Goal: Transaction & Acquisition: Purchase product/service

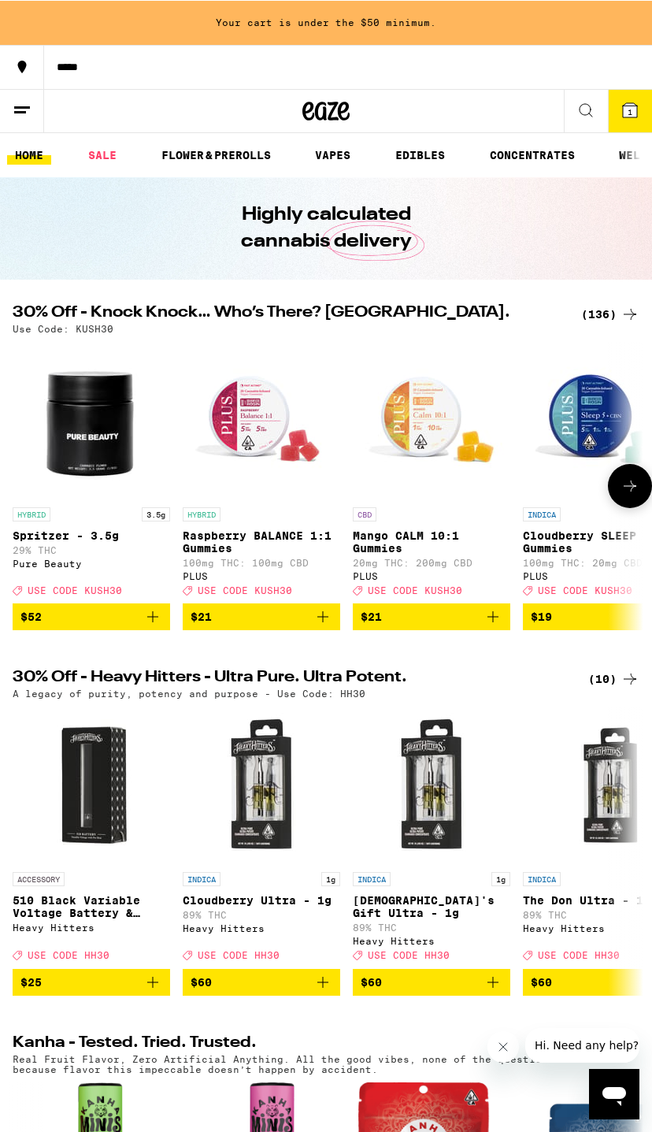
click at [157, 499] on img "Open page for Spritzer - 3.5g from Pure Beauty" at bounding box center [92, 420] width 158 height 158
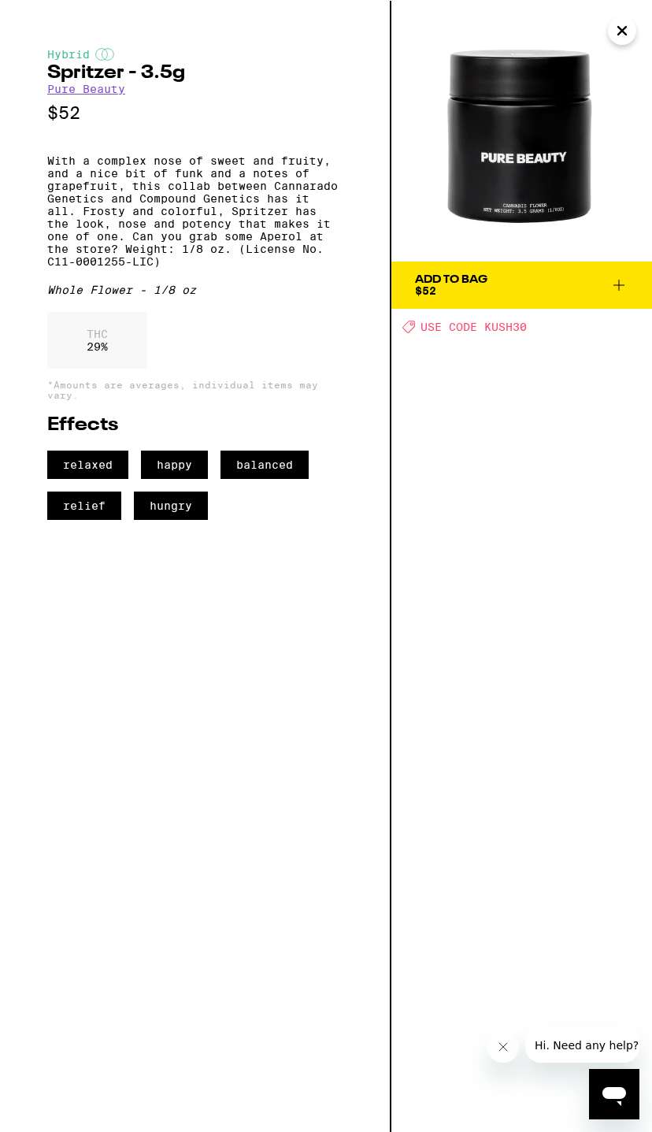
click at [629, 29] on icon "Close" at bounding box center [622, 30] width 19 height 24
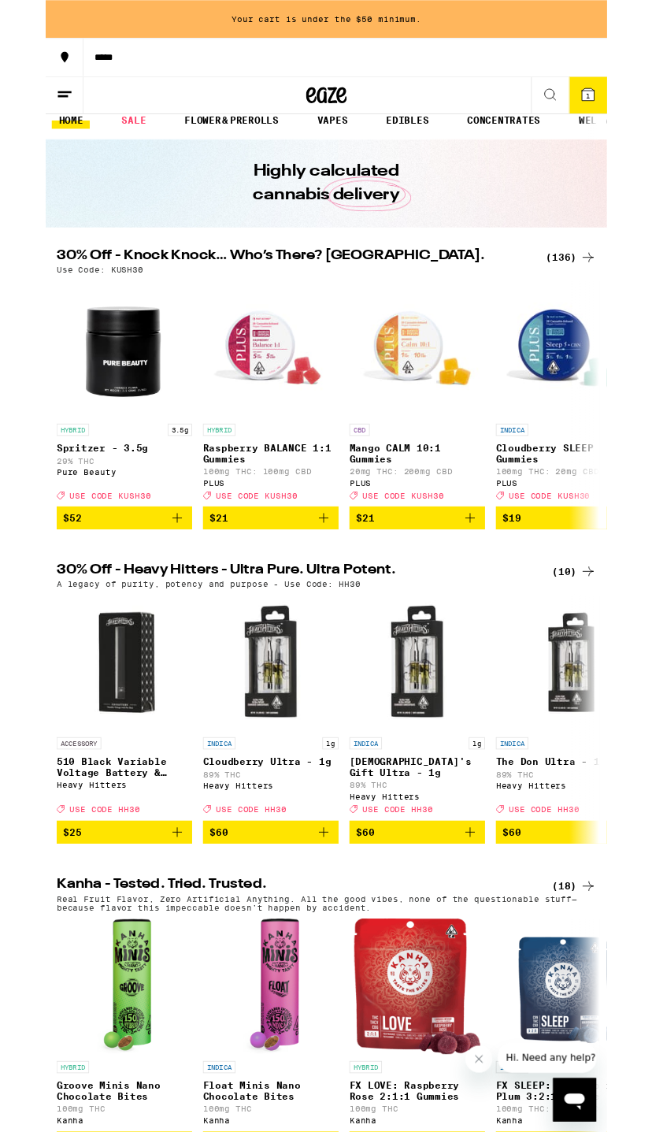
scroll to position [15, 0]
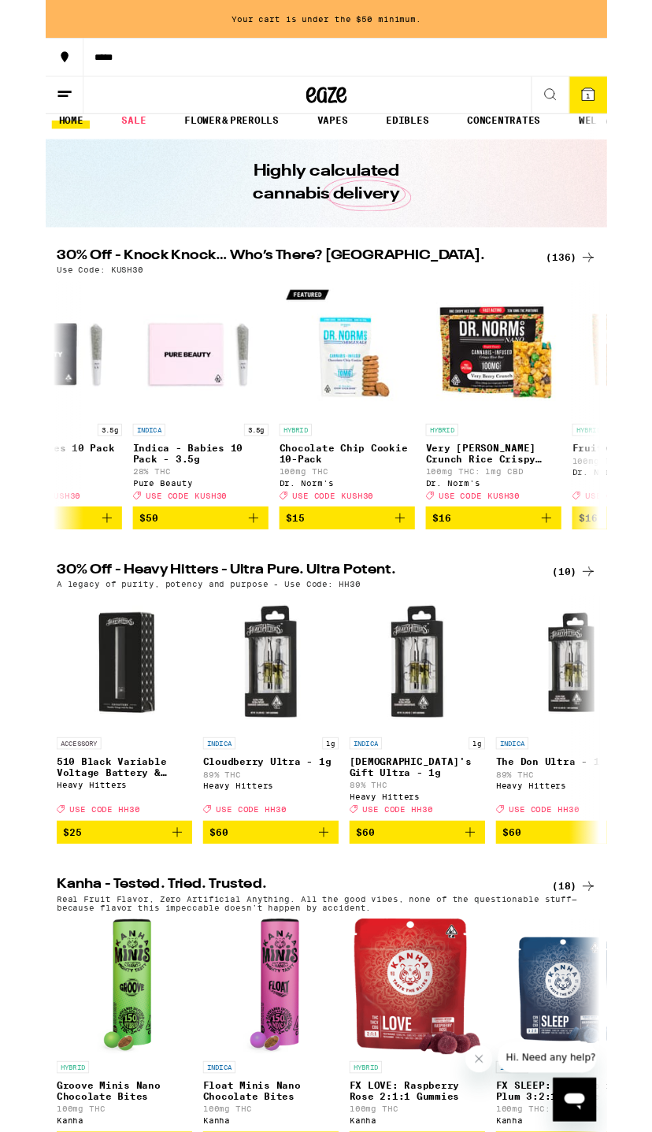
click at [630, 109] on span "1" at bounding box center [630, 110] width 5 height 9
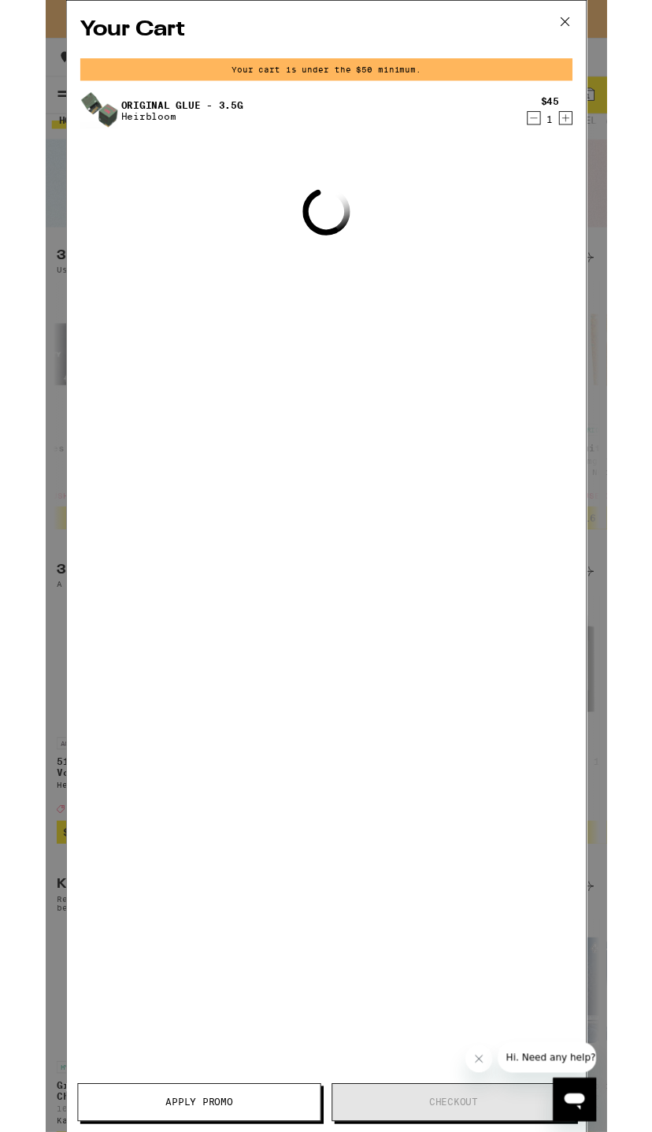
scroll to position [0, 936]
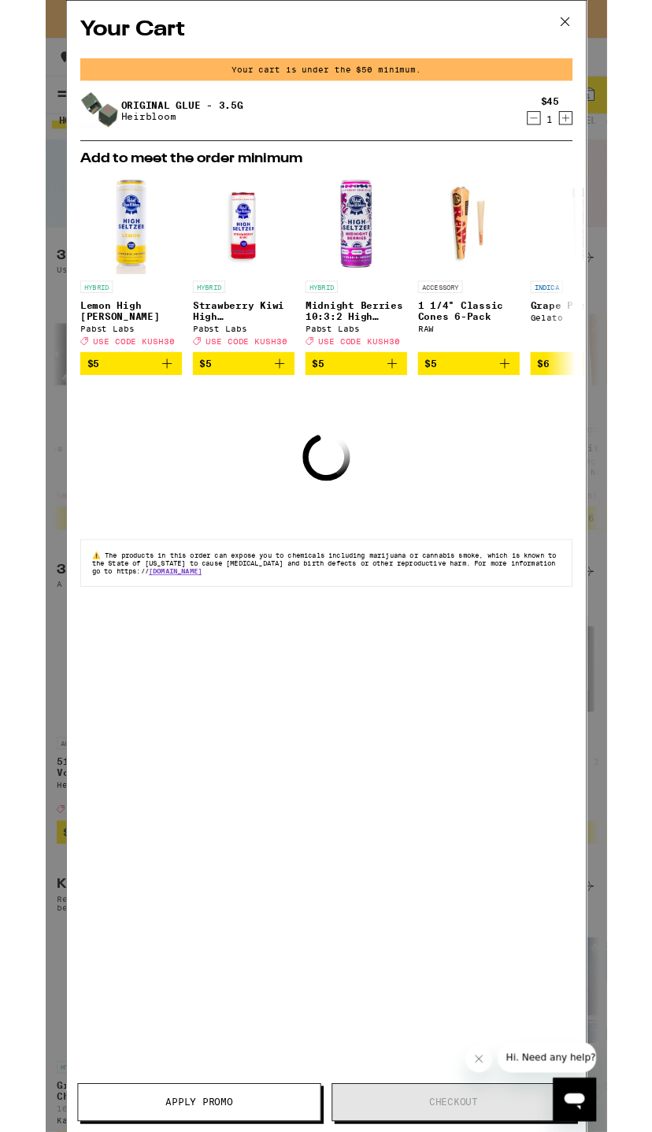
click at [75, 523] on div "Your Cart Your cart is under the $50 minimum. Original Glue - 3.5g Heirbloom $4…" at bounding box center [325, 634] width 603 height 1266
click at [623, 10] on button at bounding box center [603, 26] width 49 height 50
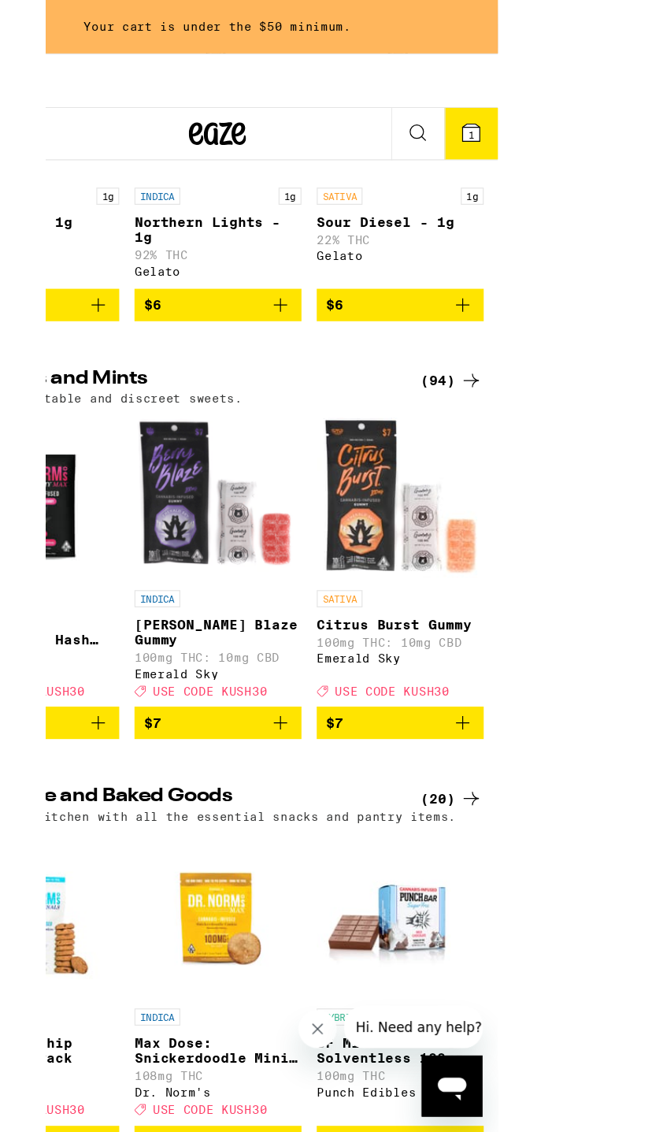
scroll to position [0, 11906]
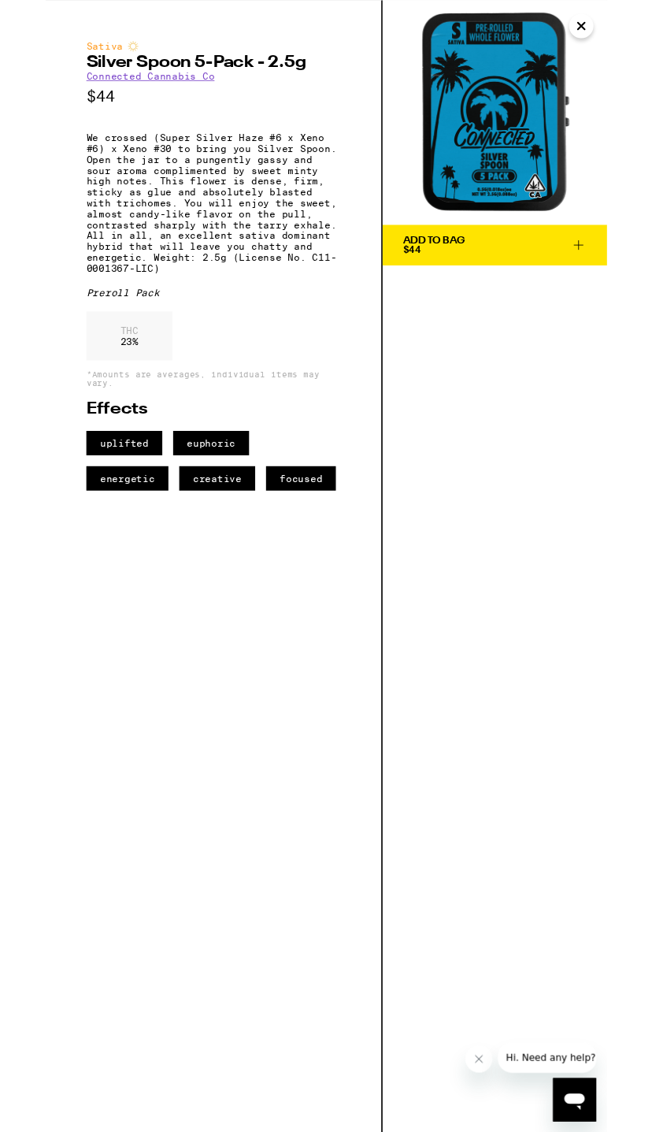
scroll to position [4074, 0]
click at [640, 32] on img at bounding box center [521, 130] width 261 height 261
click at [628, 24] on icon "Close" at bounding box center [622, 30] width 19 height 24
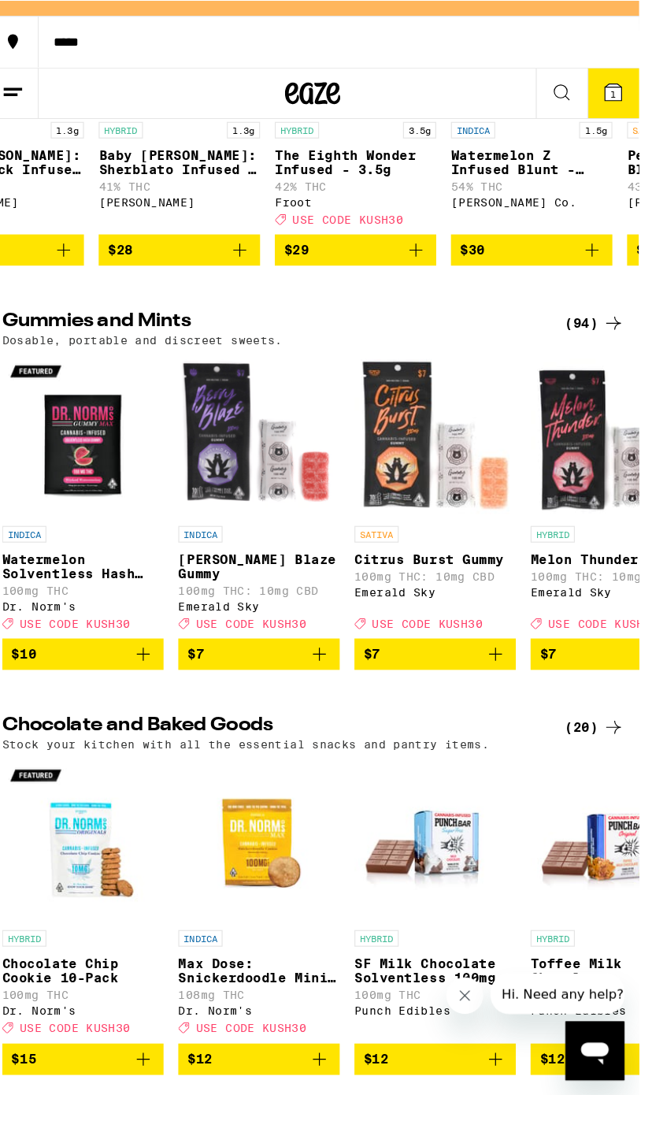
scroll to position [0, 11992]
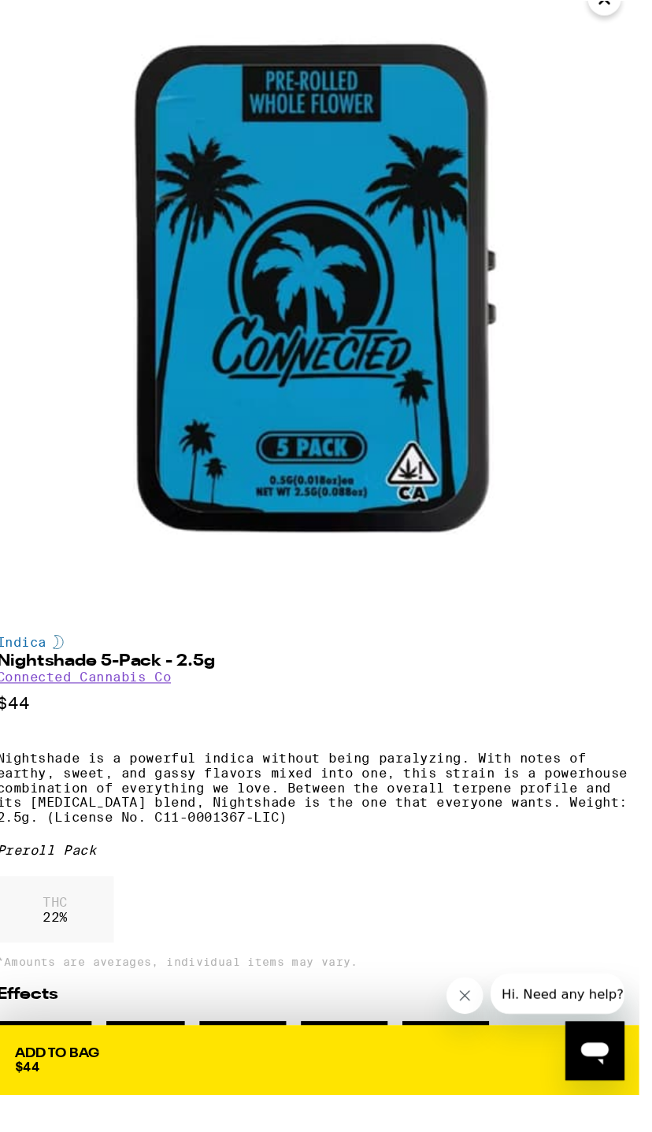
click at [108, 779] on div "THC 22 %" at bounding box center [58, 807] width 100 height 57
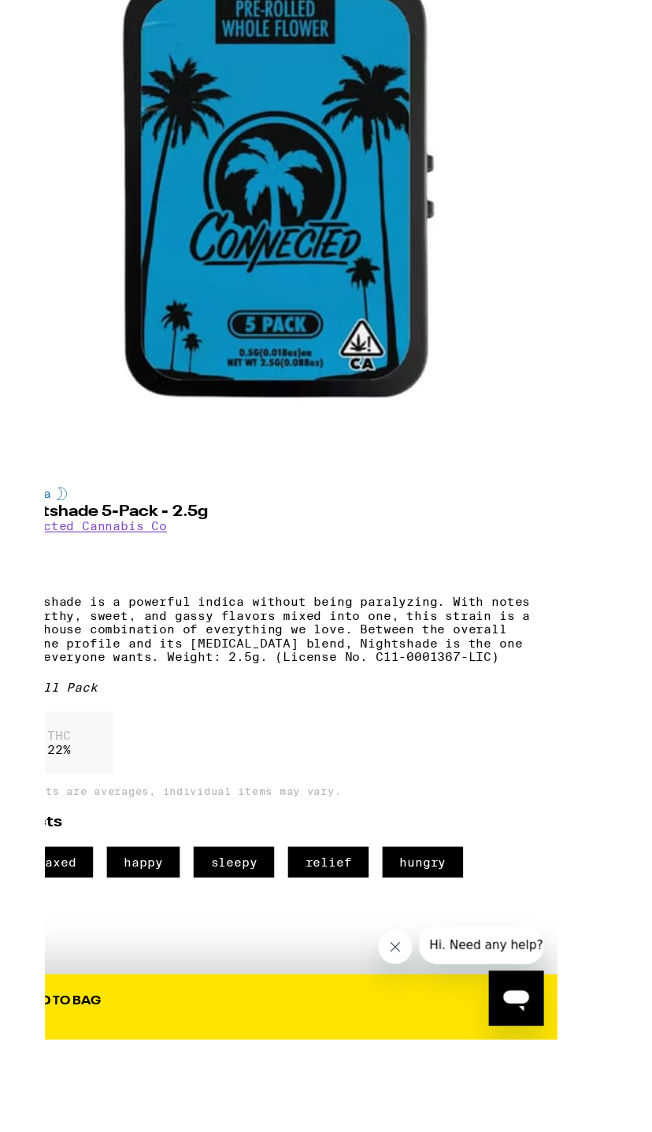
scroll to position [4241, 0]
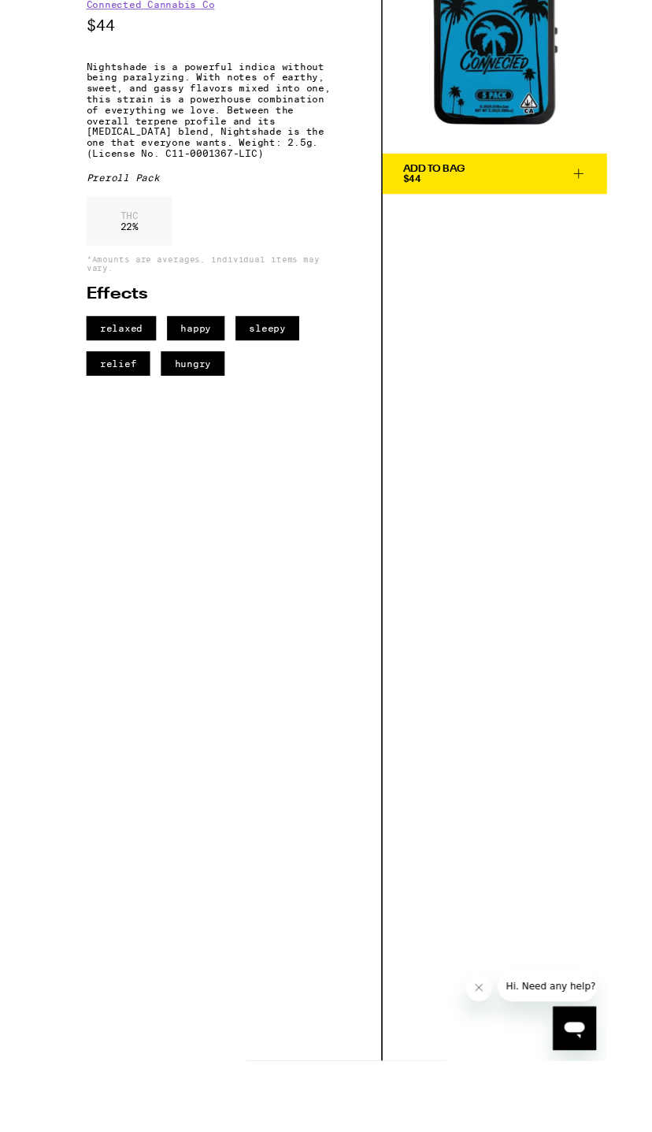
click at [625, 269] on div "Add To Bag $44" at bounding box center [521, 657] width 261 height 1315
click at [616, 284] on div "Add To Bag $44" at bounding box center [521, 657] width 261 height 1315
click at [632, 20] on img at bounding box center [521, 130] width 261 height 261
click at [629, 31] on img at bounding box center [521, 130] width 261 height 261
click at [627, 27] on img at bounding box center [521, 130] width 261 height 261
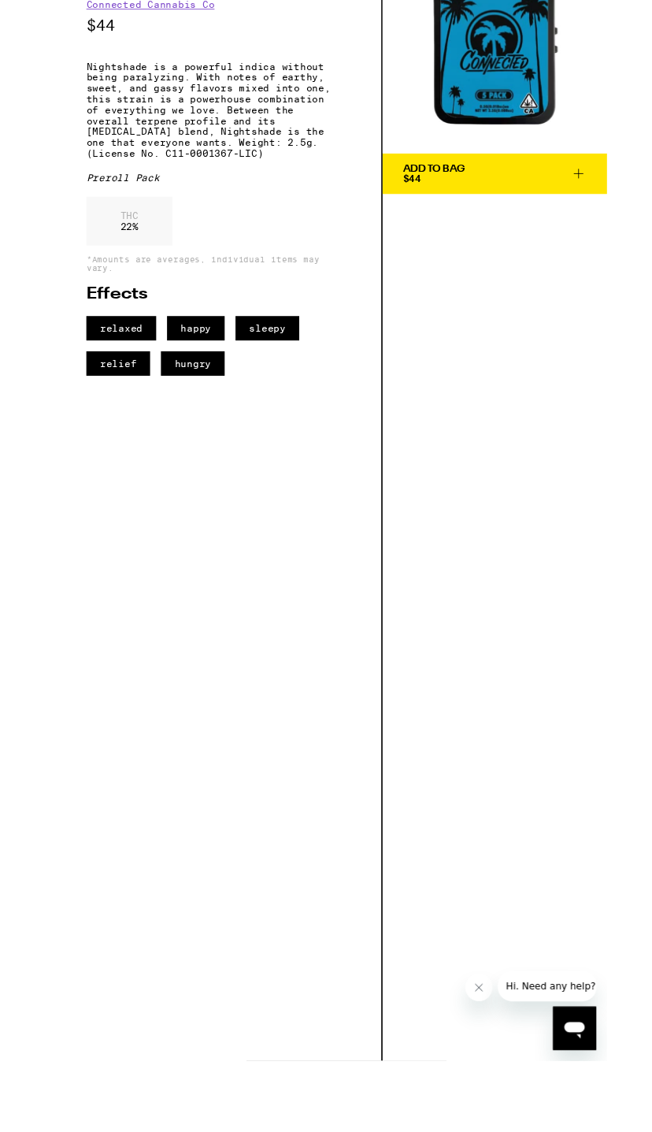
click at [636, 24] on img at bounding box center [521, 130] width 261 height 261
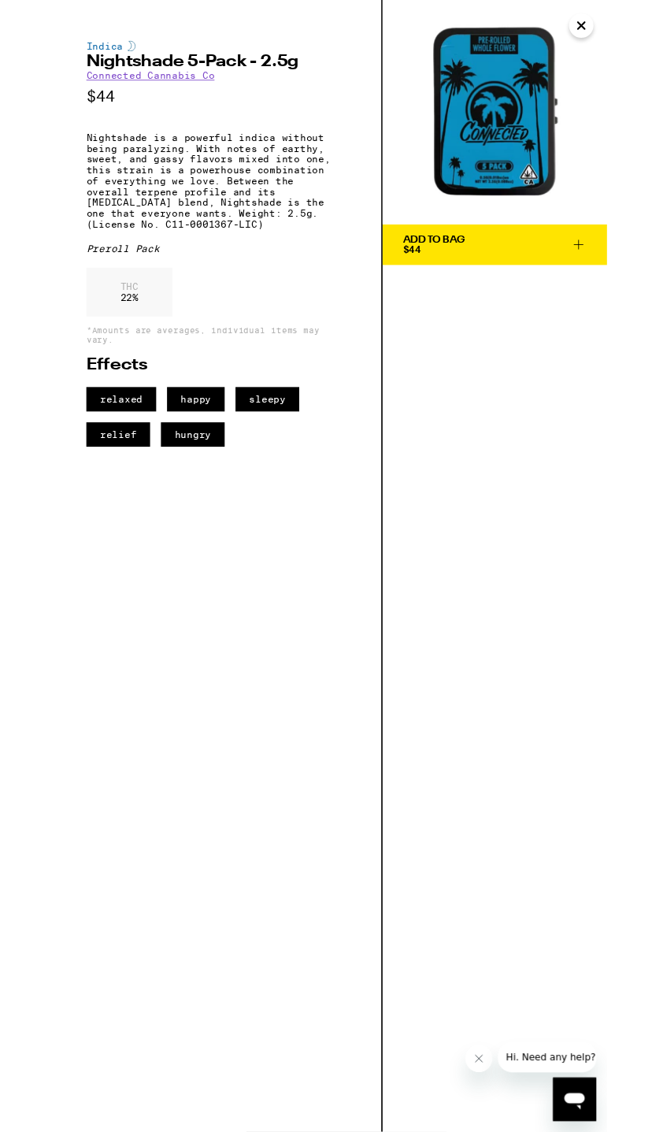
click at [635, 35] on button "Close" at bounding box center [622, 30] width 28 height 28
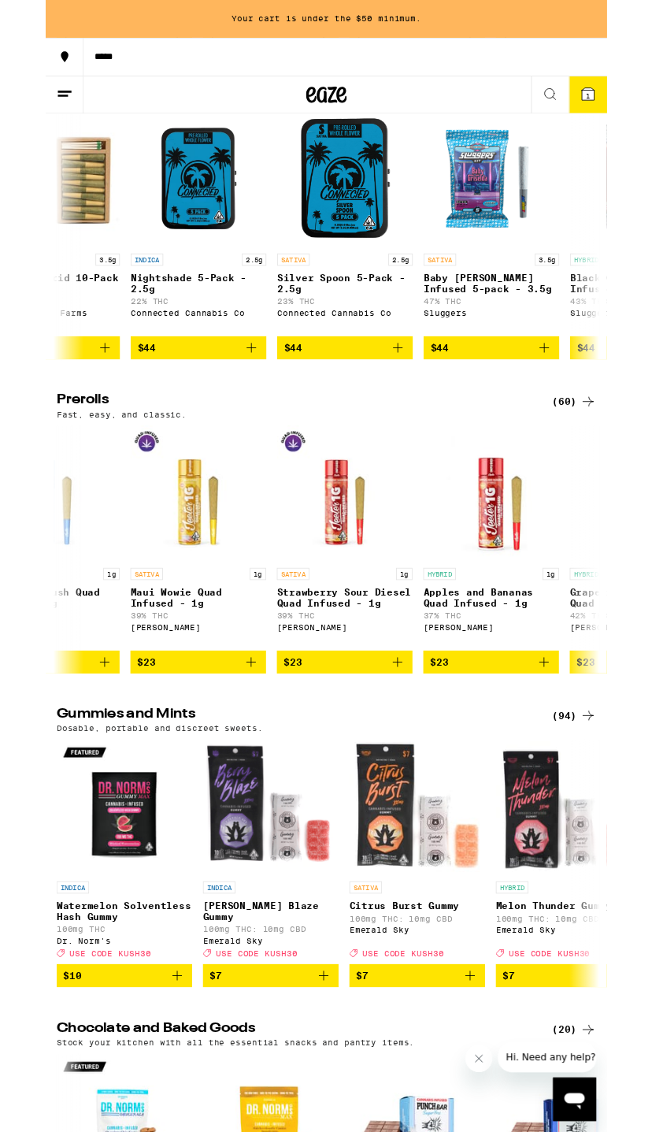
click at [421, 417] on button "$44" at bounding box center [348, 404] width 158 height 27
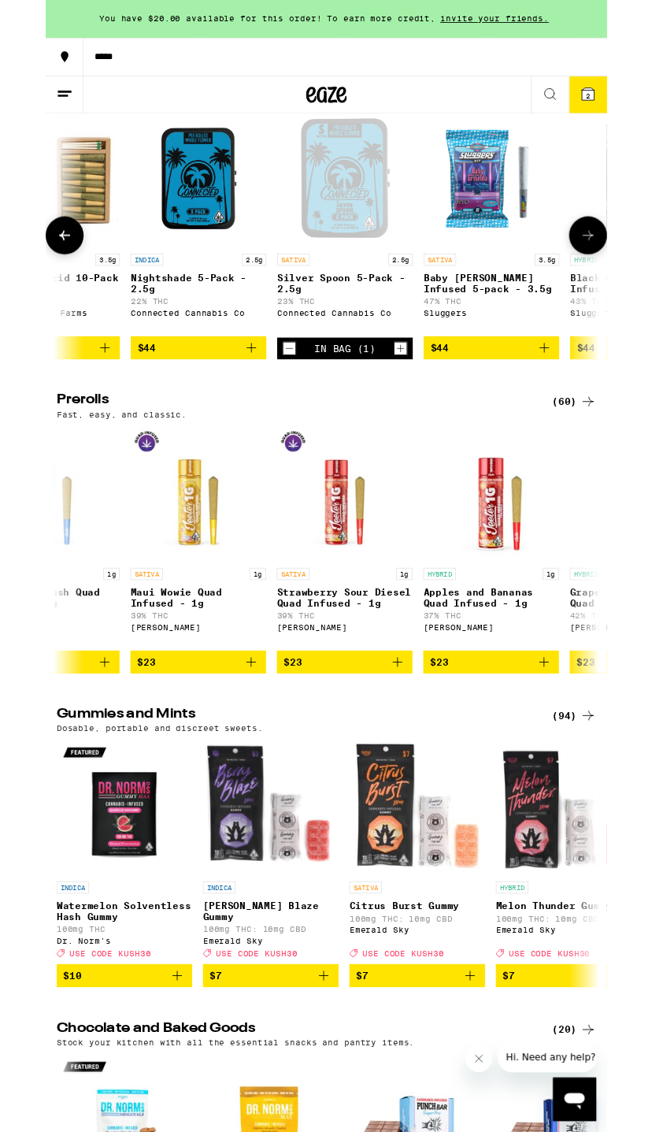
click at [243, 391] on link "INDICA 2.5g Nightshade 5-Pack - 2.5g 22% THC Connected Cannabis Co" at bounding box center [178, 259] width 158 height 261
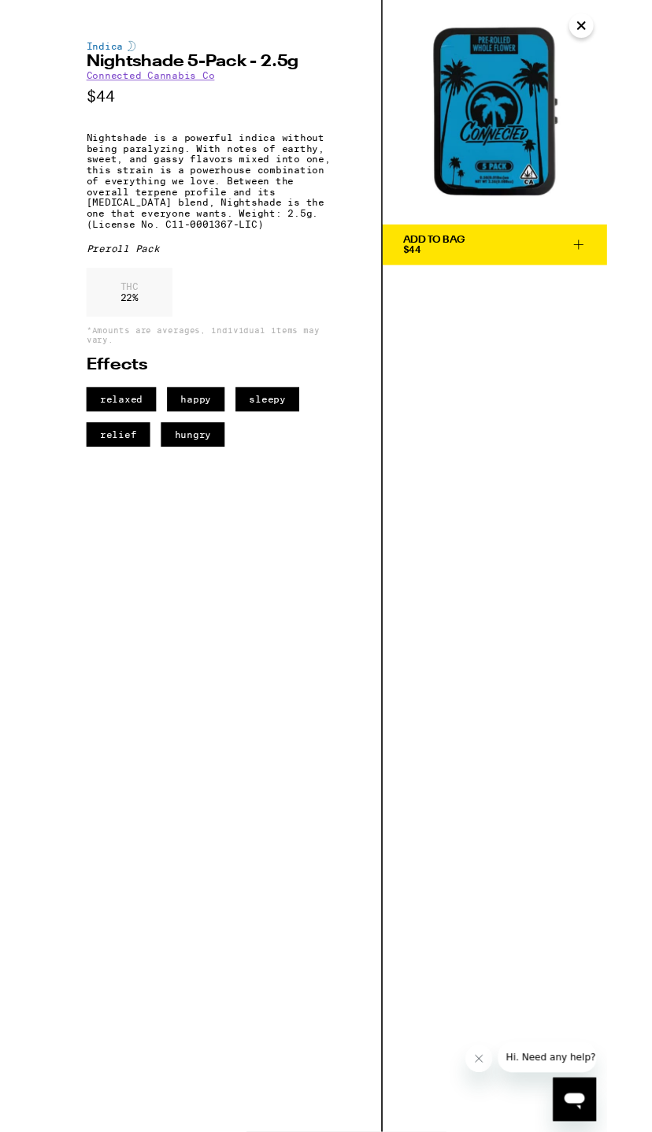
click at [631, 37] on icon "Close" at bounding box center [622, 30] width 19 height 24
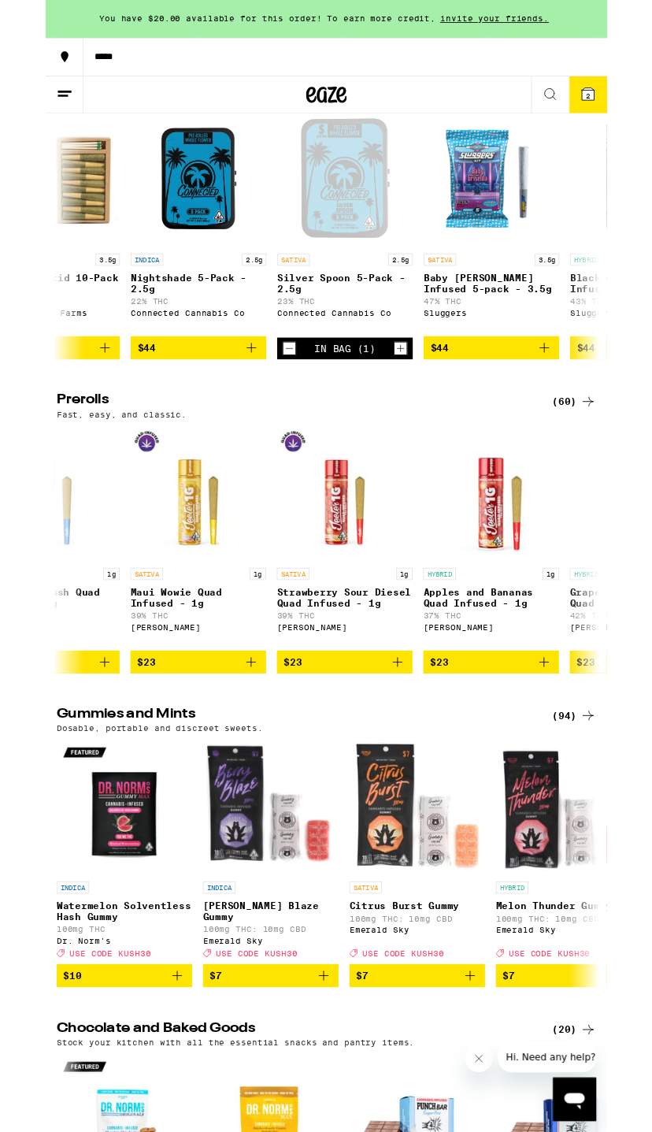
click at [235, 413] on icon "Add to bag" at bounding box center [239, 404] width 19 height 19
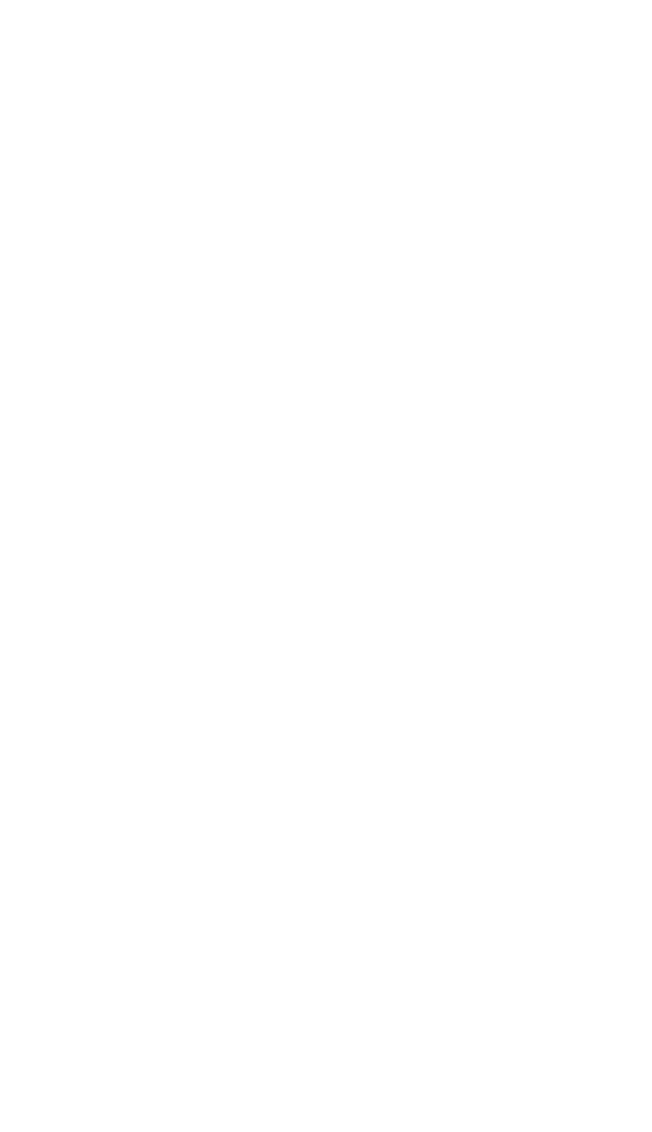
scroll to position [0, 12153]
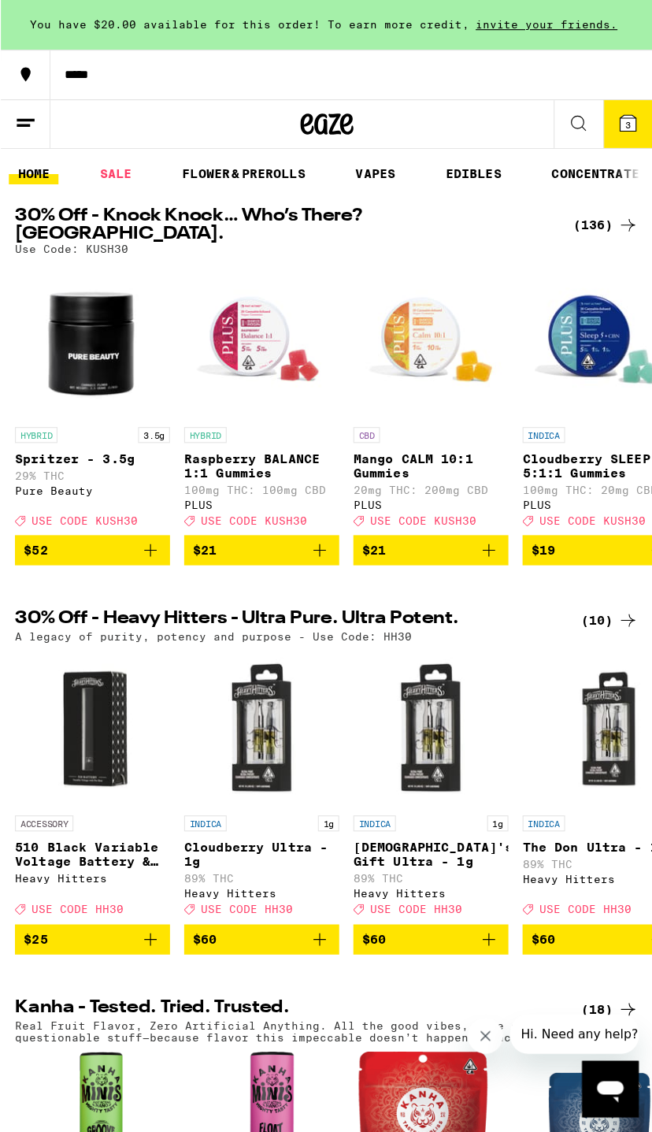
click at [121, 152] on link "SALE" at bounding box center [102, 154] width 44 height 19
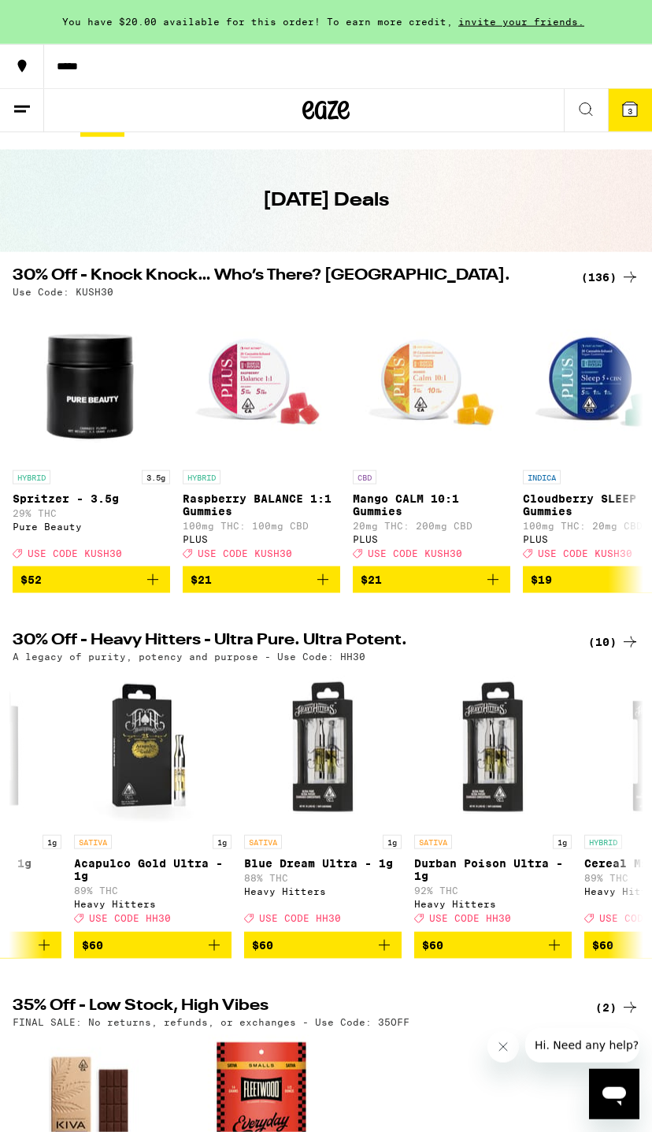
scroll to position [28, 0]
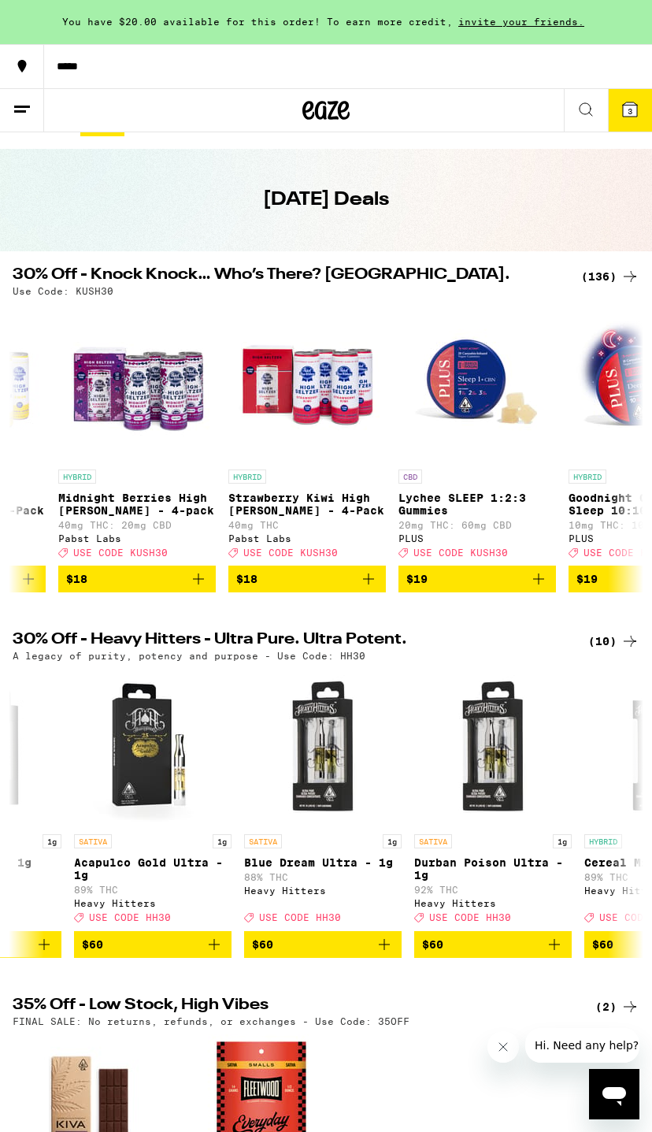
click at [639, 98] on button "3" at bounding box center [630, 110] width 44 height 43
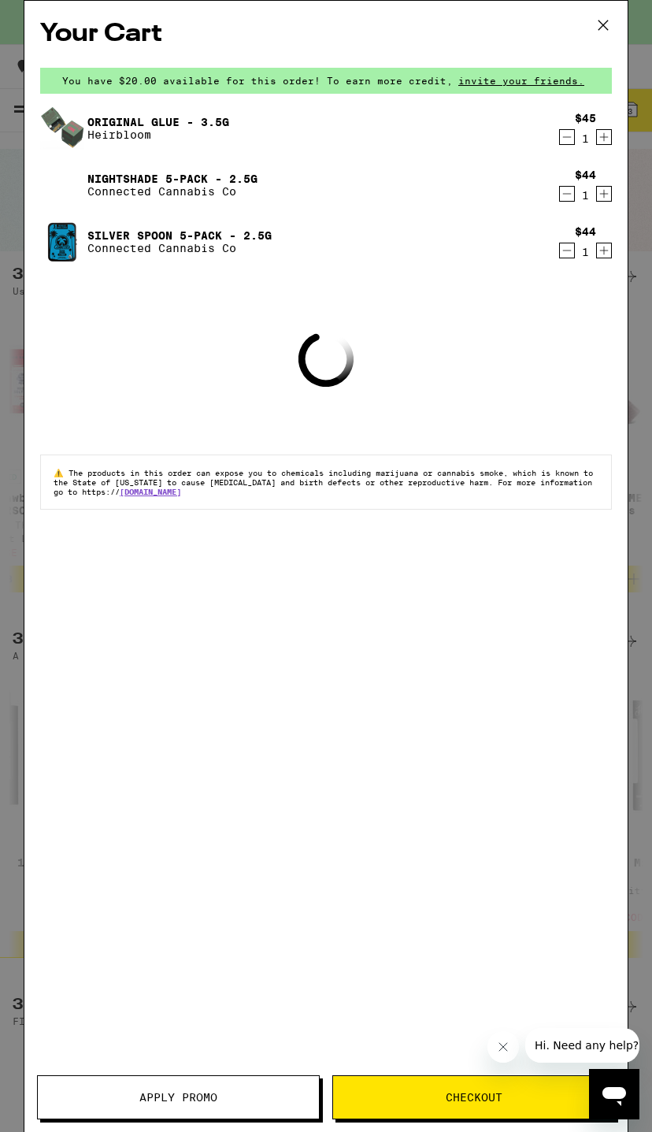
scroll to position [0, 9898]
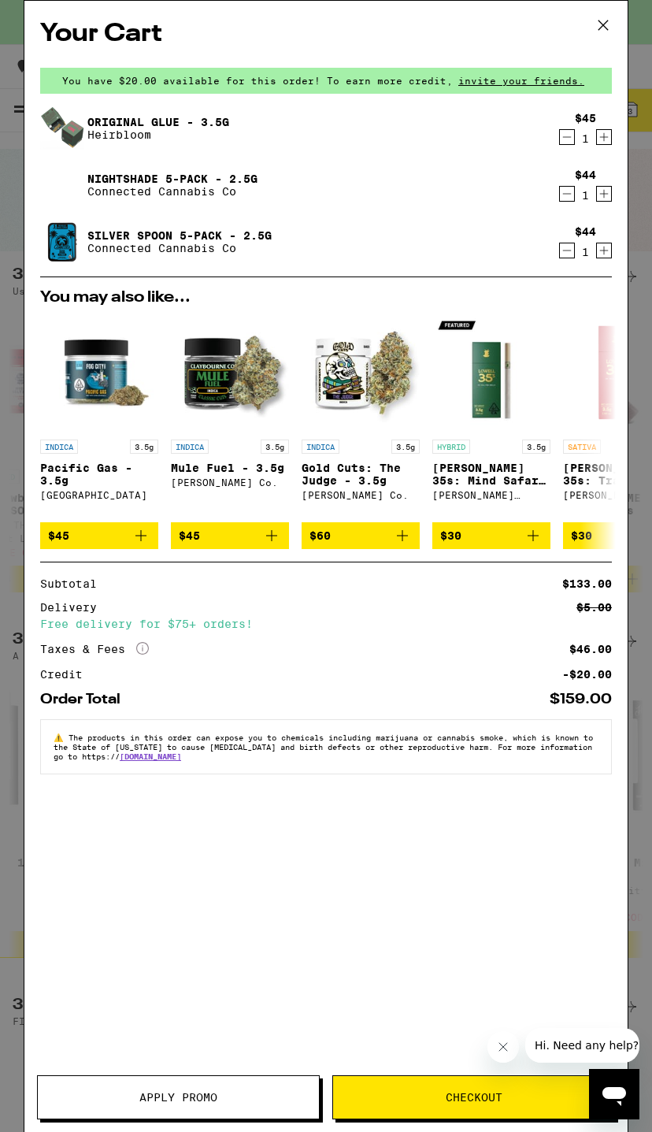
click at [239, 1089] on button "Apply Promo" at bounding box center [178, 1097] width 283 height 44
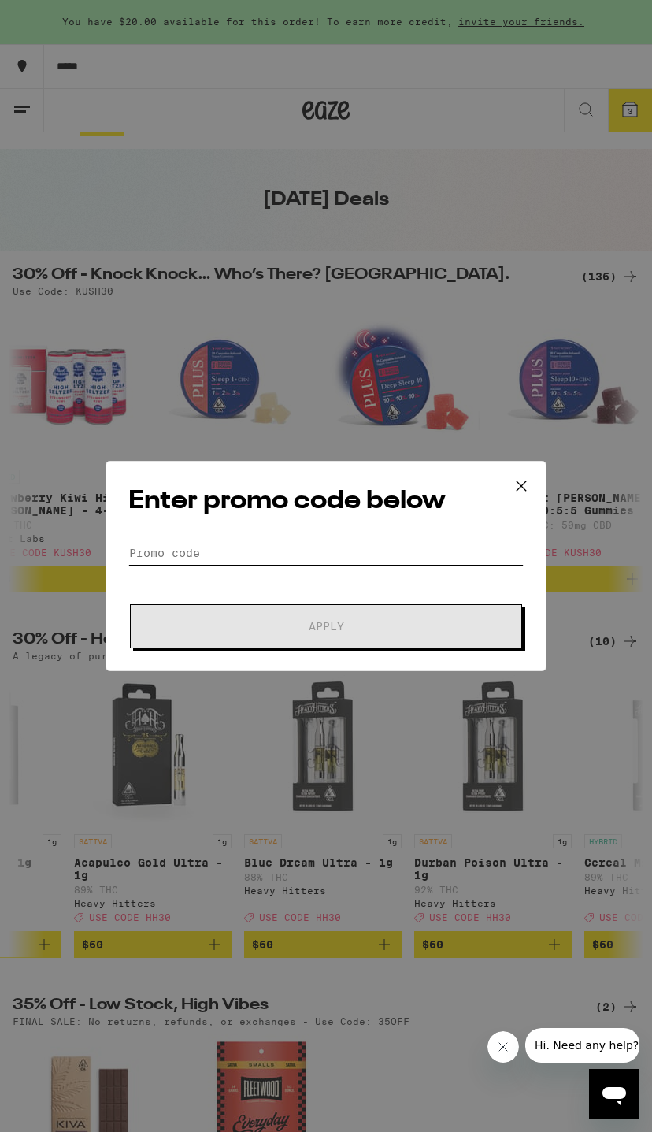
click at [412, 550] on input "Promo Code" at bounding box center [325, 553] width 395 height 24
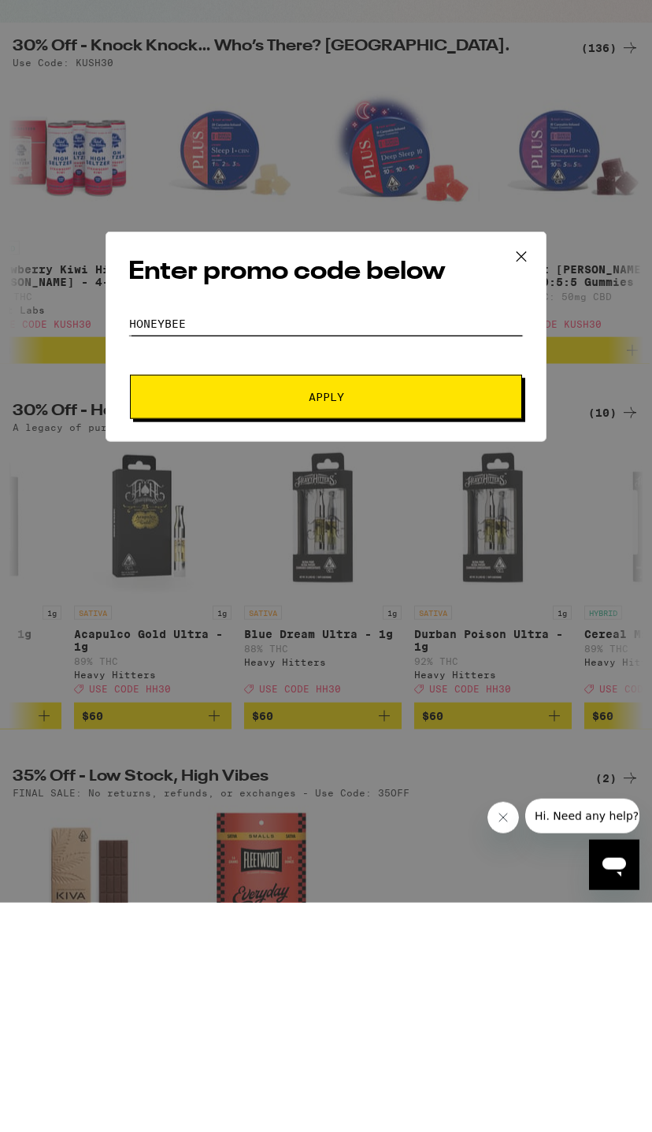
type input "Honeybee"
click at [461, 621] on span "Apply" at bounding box center [326, 626] width 284 height 11
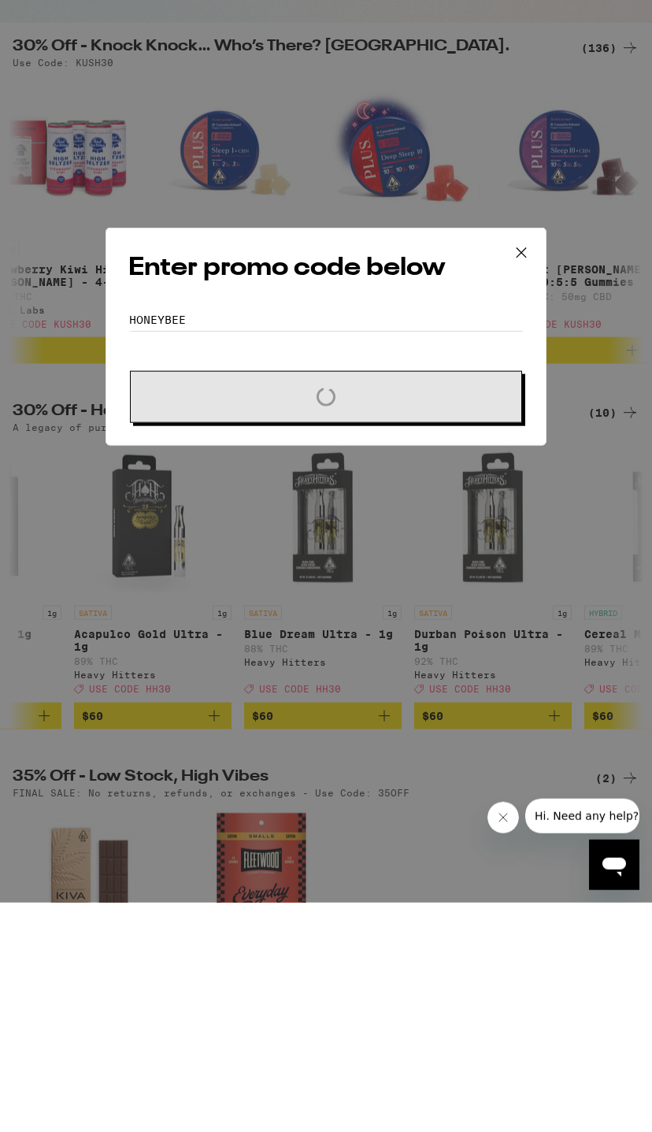
scroll to position [257, 0]
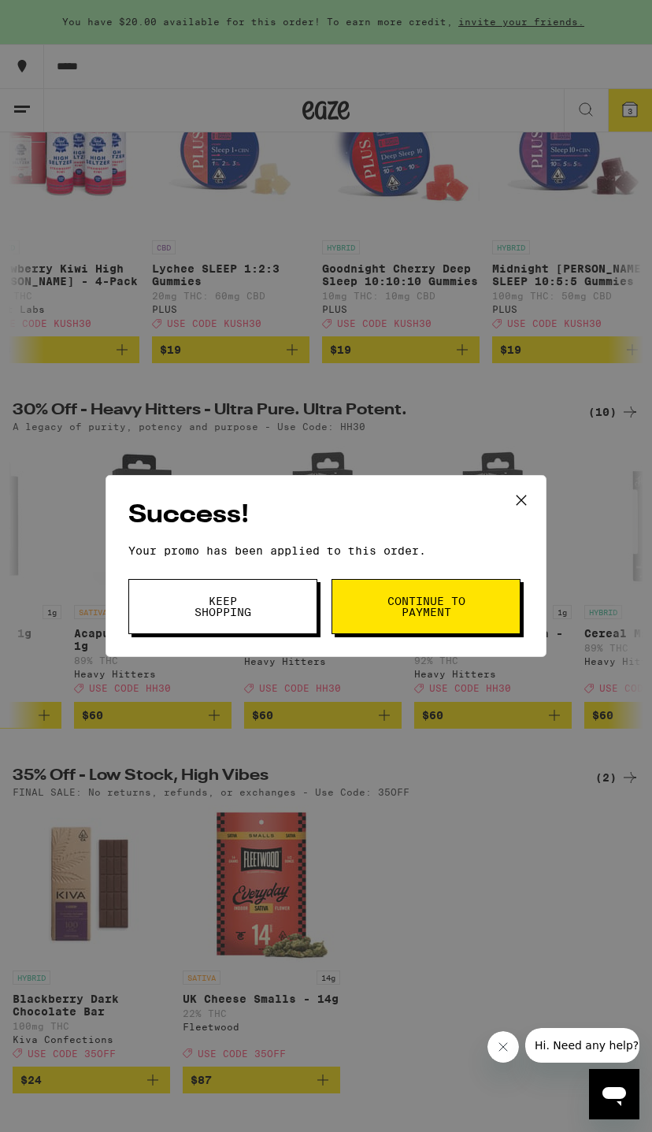
click at [525, 502] on icon at bounding box center [521, 499] width 9 height 9
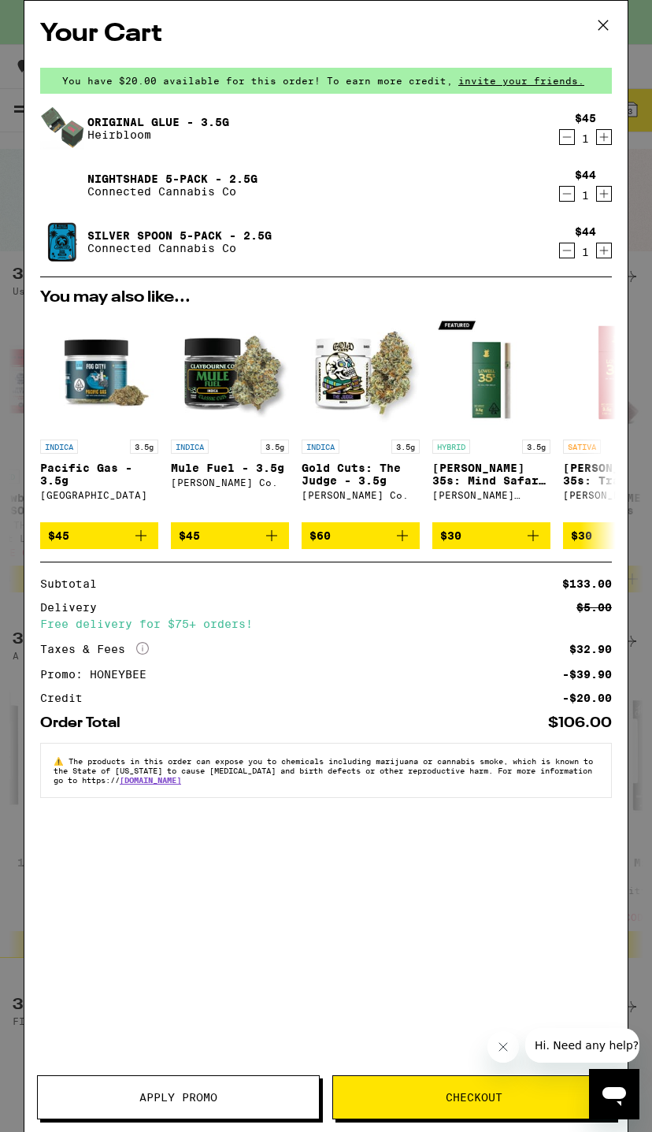
click at [569, 143] on icon "Decrement" at bounding box center [567, 137] width 14 height 19
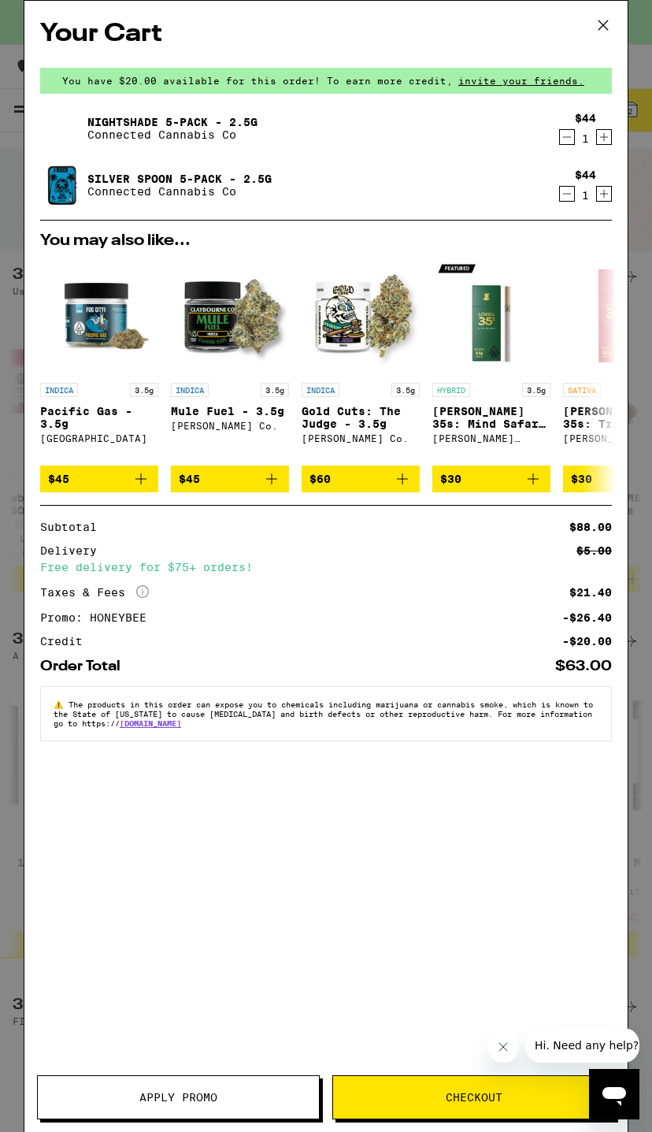
click at [606, 182] on div "$44 1" at bounding box center [582, 185] width 59 height 33
click at [606, 195] on icon "Increment" at bounding box center [604, 193] width 14 height 19
click at [566, 194] on icon "Decrement" at bounding box center [567, 193] width 14 height 19
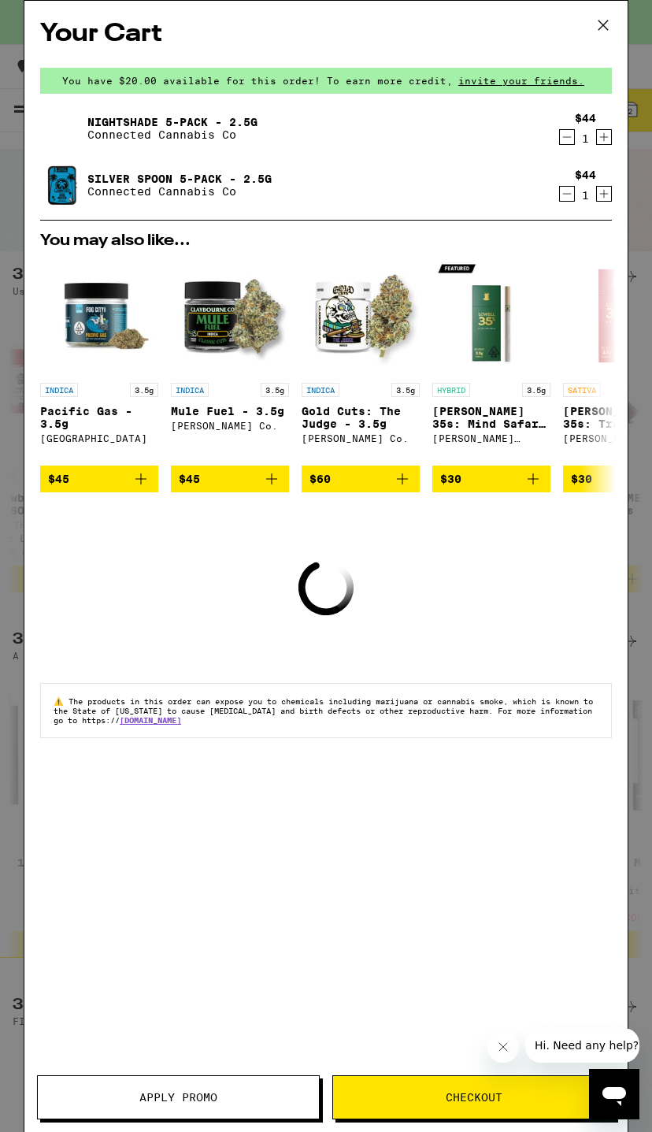
click at [618, 14] on button at bounding box center [603, 26] width 49 height 50
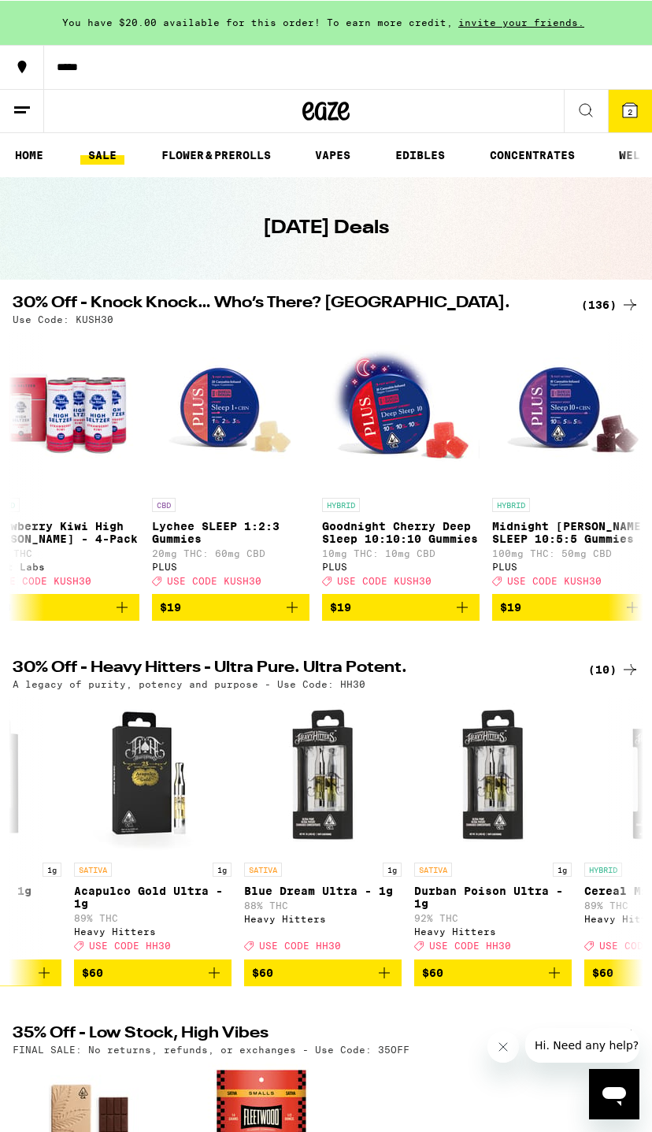
click at [31, 150] on link "HOME" at bounding box center [29, 154] width 44 height 19
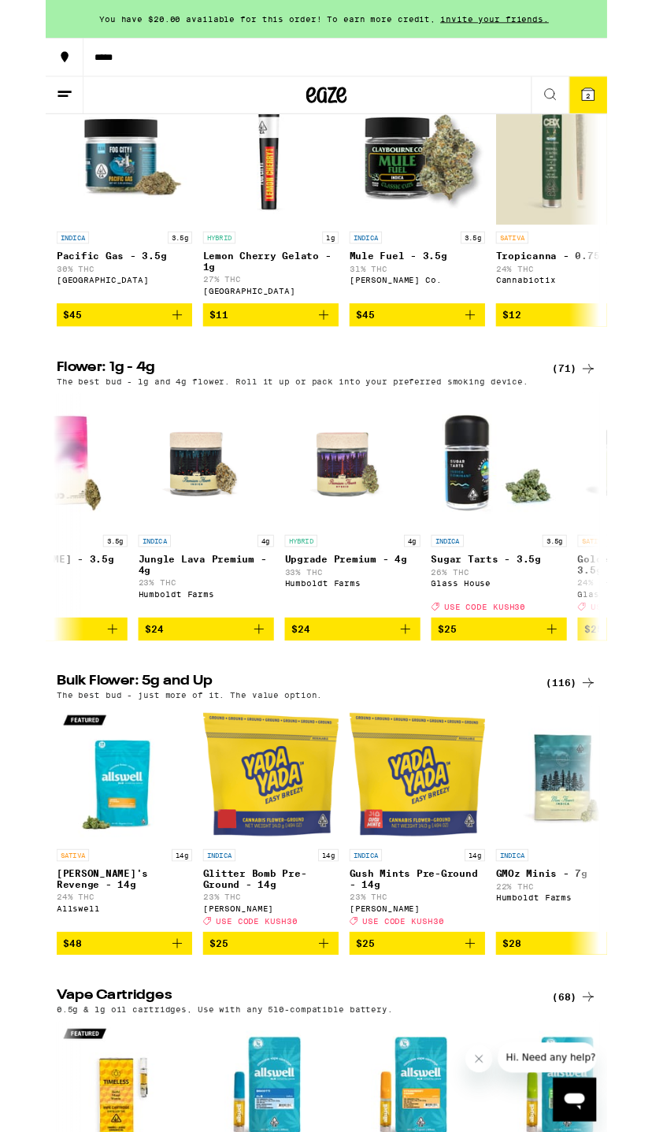
scroll to position [1424, 0]
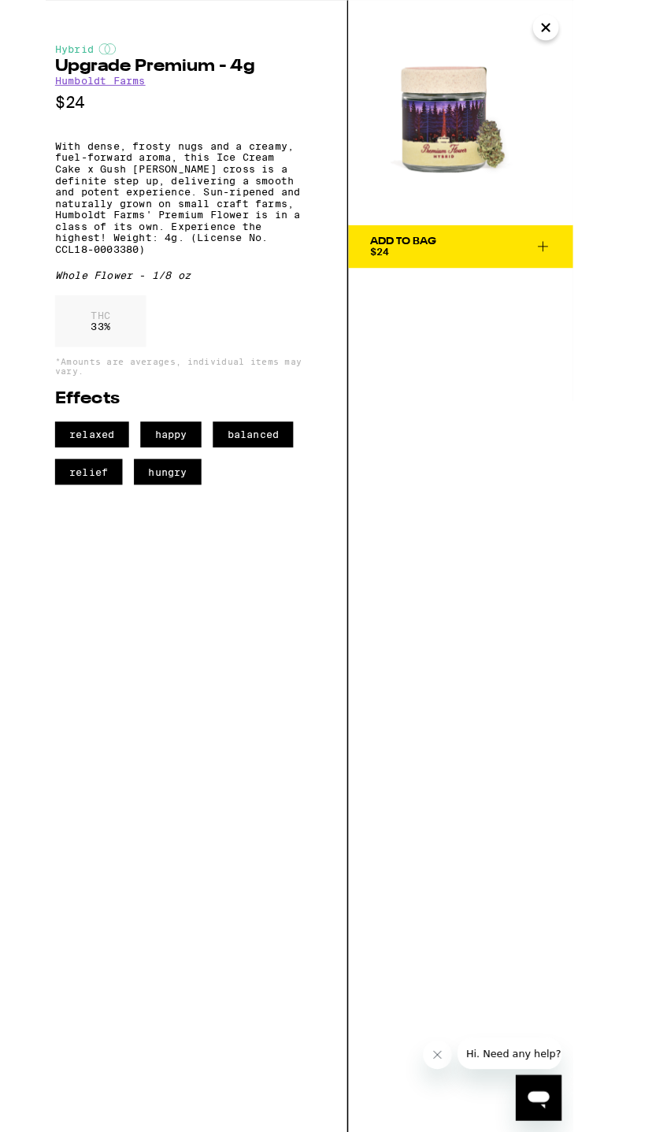
scroll to position [1257, 0]
click at [595, 29] on button "Close" at bounding box center [586, 30] width 28 height 28
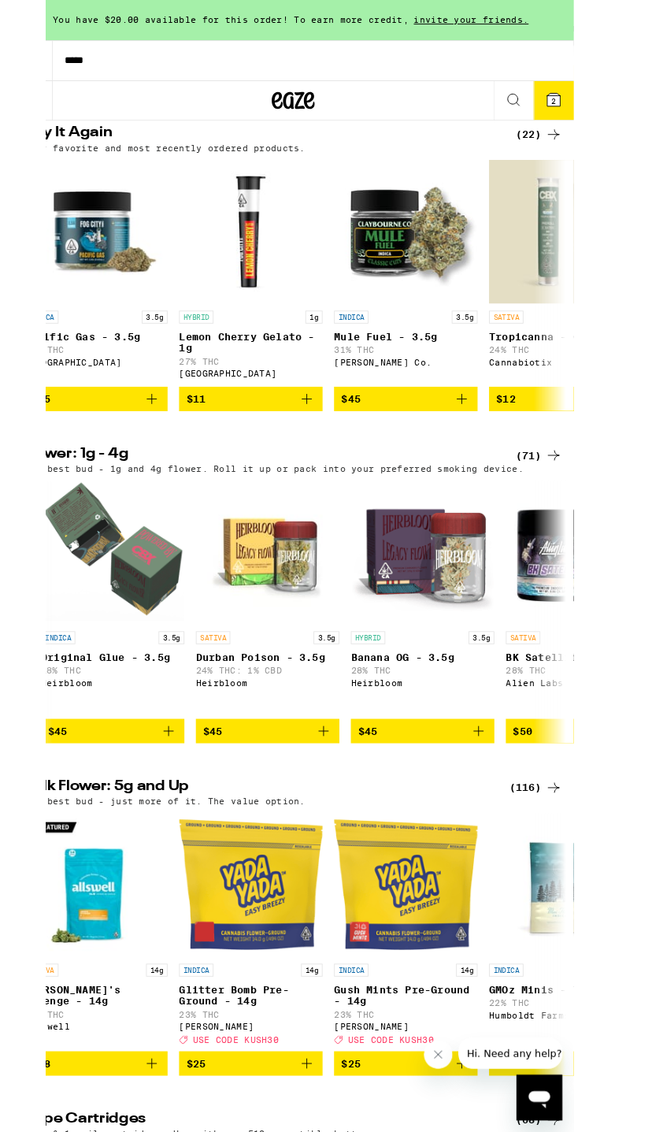
scroll to position [0, 6462]
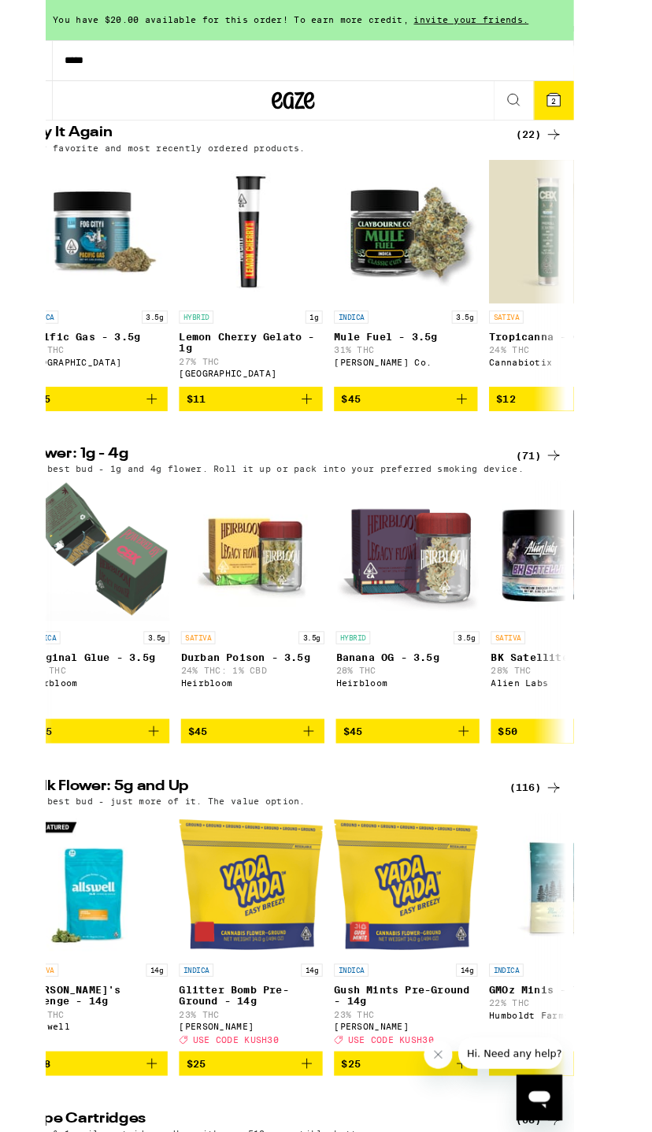
click at [131, 815] on button "$45" at bounding box center [94, 801] width 158 height 27
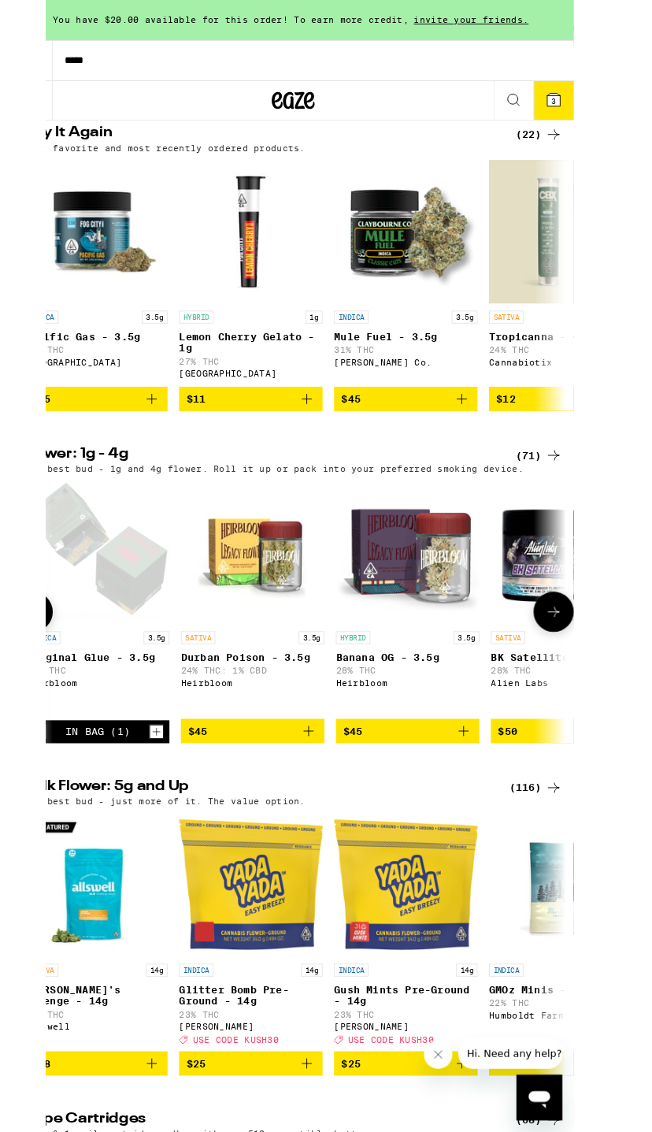
click at [422, 684] on img "Open page for Banana OG - 3.5g from Heirbloom" at bounding box center [434, 606] width 158 height 158
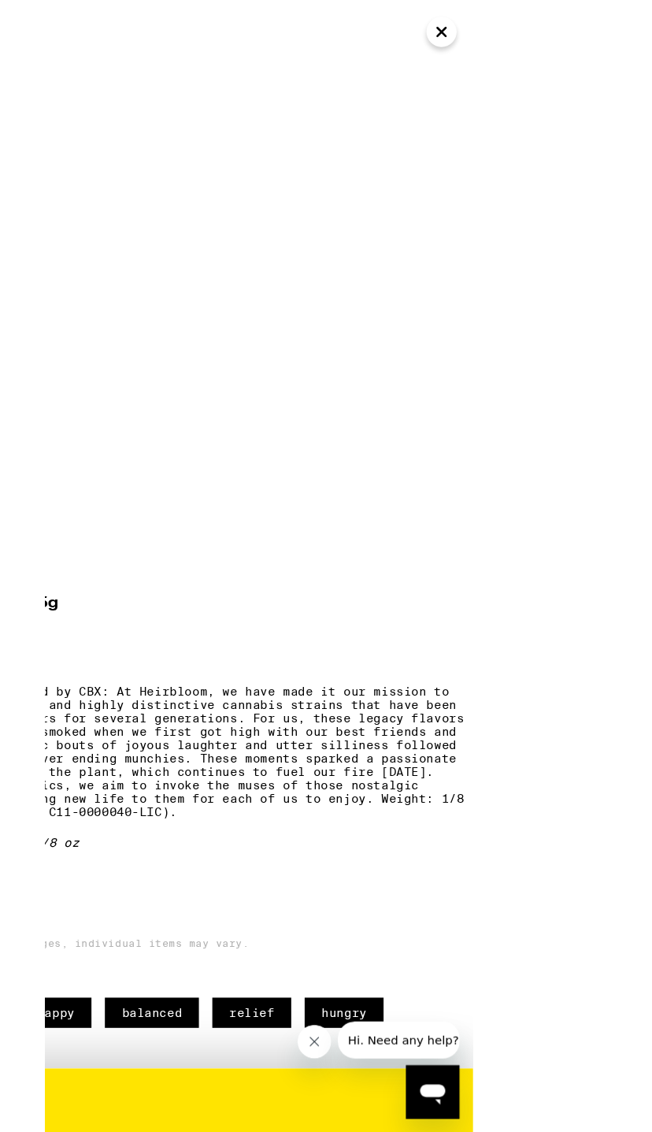
scroll to position [794, 0]
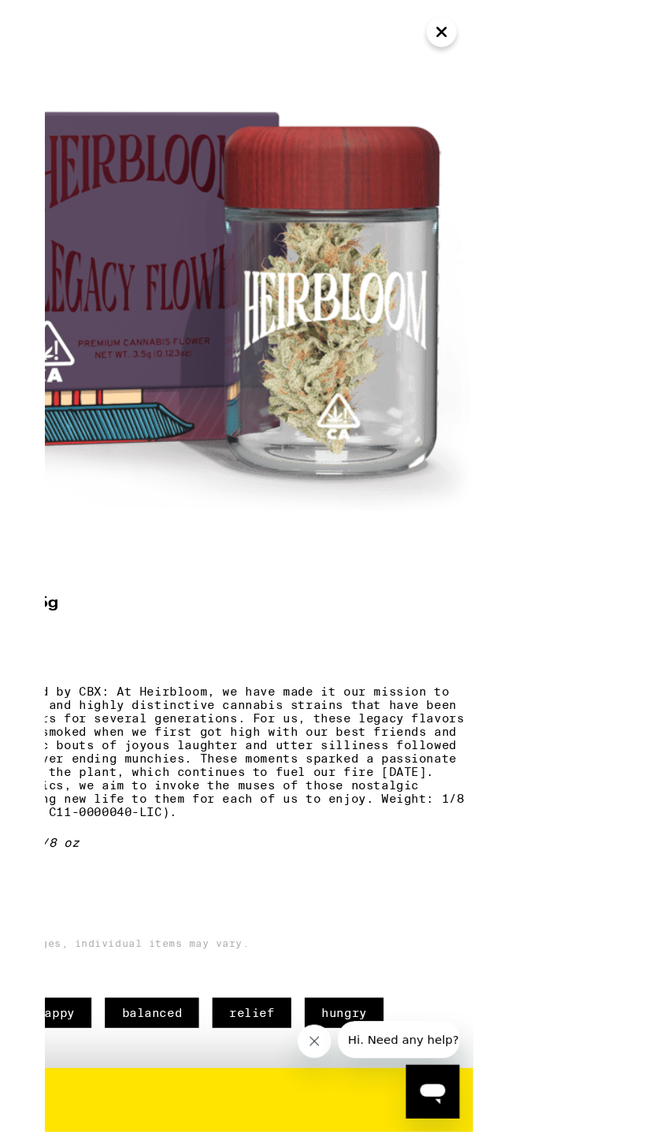
click at [510, 33] on button "Close" at bounding box center [497, 30] width 28 height 28
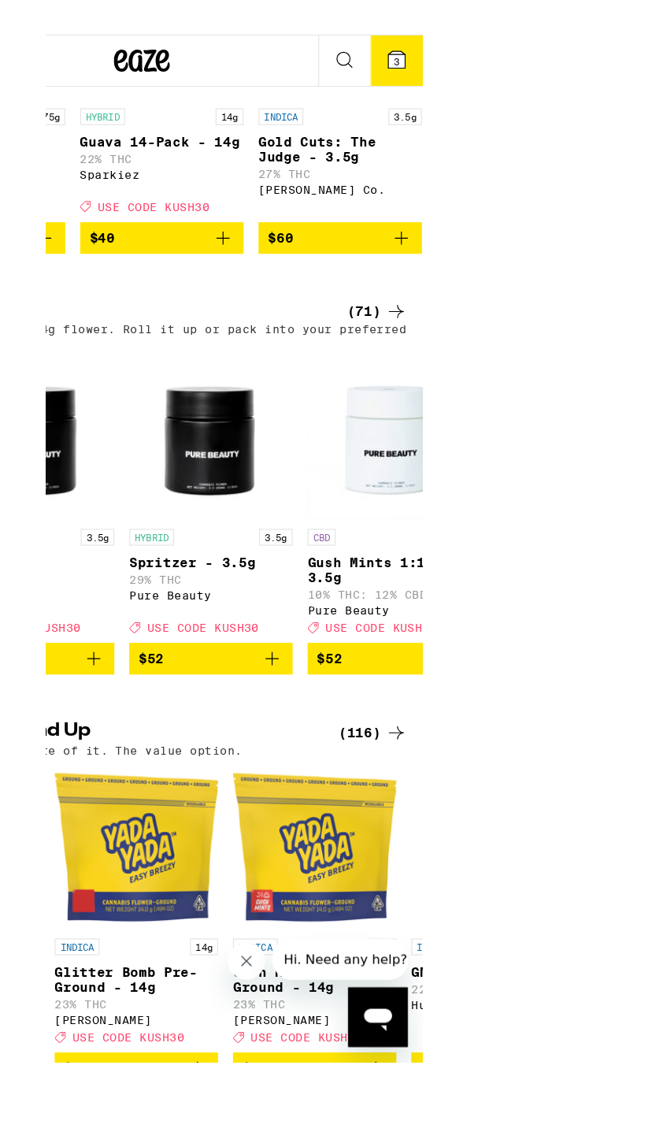
scroll to position [1261, 0]
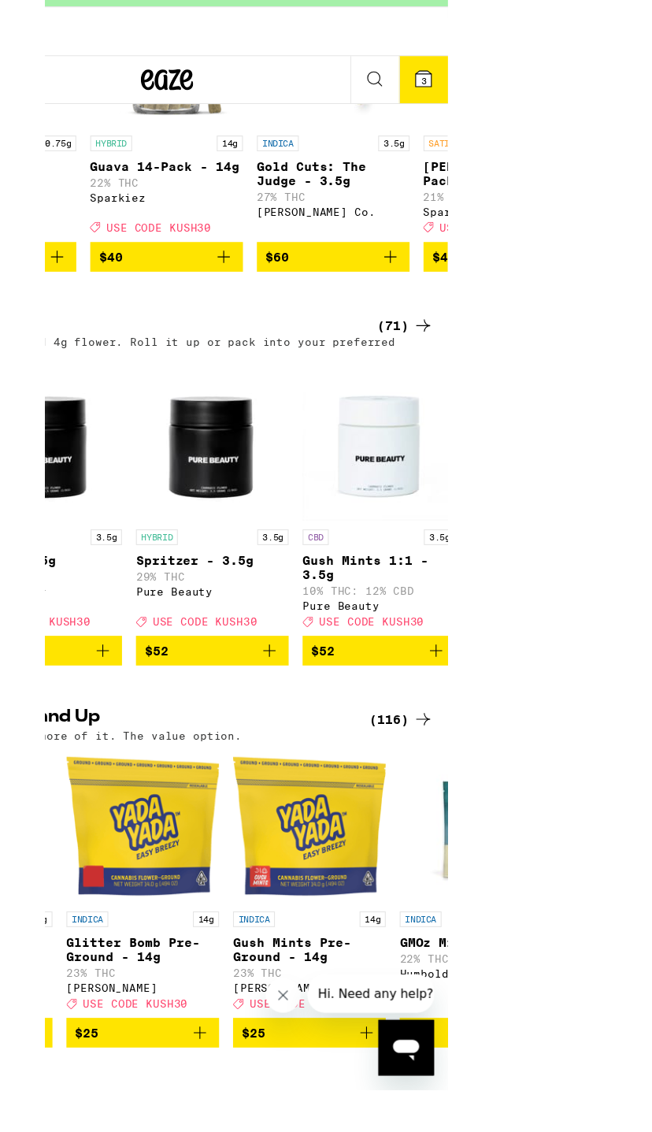
click at [499, 89] on button "3" at bounding box center [485, 110] width 44 height 43
